Goal: Task Accomplishment & Management: Use online tool/utility

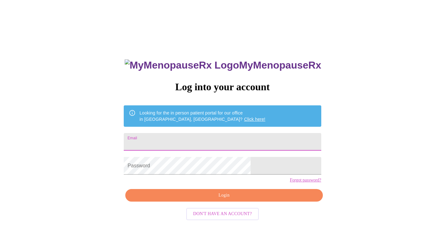
click at [187, 141] on input "Email" at bounding box center [222, 142] width 197 height 18
type input "sarah.tesch@outlook.com"
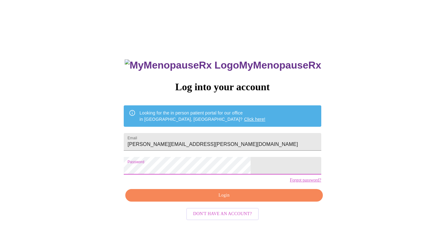
click at [231, 199] on span "Login" at bounding box center [224, 195] width 183 height 8
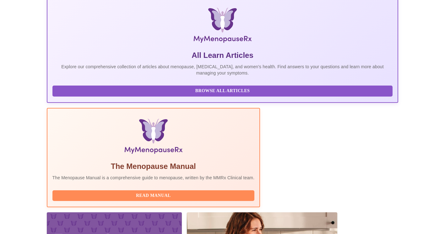
scroll to position [143, 0]
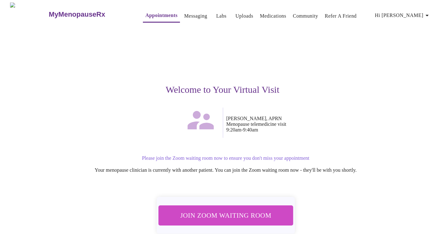
scroll to position [29, 0]
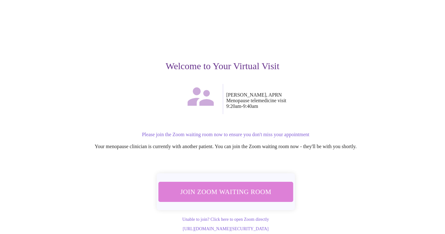
click at [241, 186] on span "Join Zoom Waiting Room" at bounding box center [226, 192] width 119 height 12
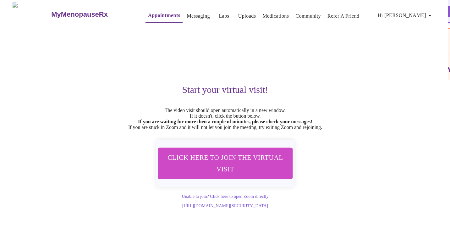
scroll to position [0, 0]
click at [216, 13] on link "Labs" at bounding box center [221, 16] width 10 height 9
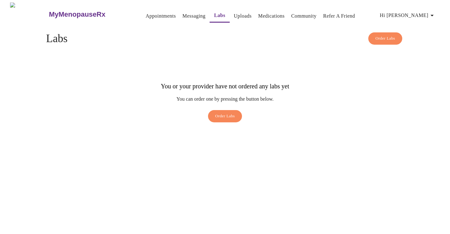
click at [64, 13] on h3 "MyMenopauseRx" at bounding box center [77, 14] width 57 height 8
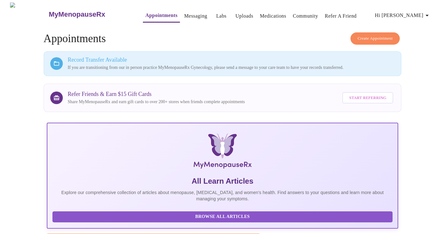
click at [216, 14] on link "Labs" at bounding box center [221, 16] width 10 height 9
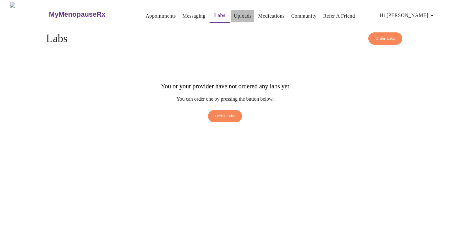
click at [234, 13] on link "Uploads" at bounding box center [243, 16] width 18 height 9
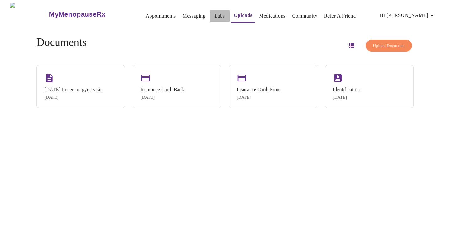
click at [215, 14] on link "Labs" at bounding box center [220, 16] width 10 height 9
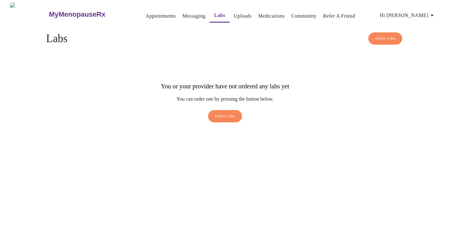
click at [145, 16] on link "Appointments" at bounding box center [160, 16] width 30 height 9
